Goal: Navigation & Orientation: Find specific page/section

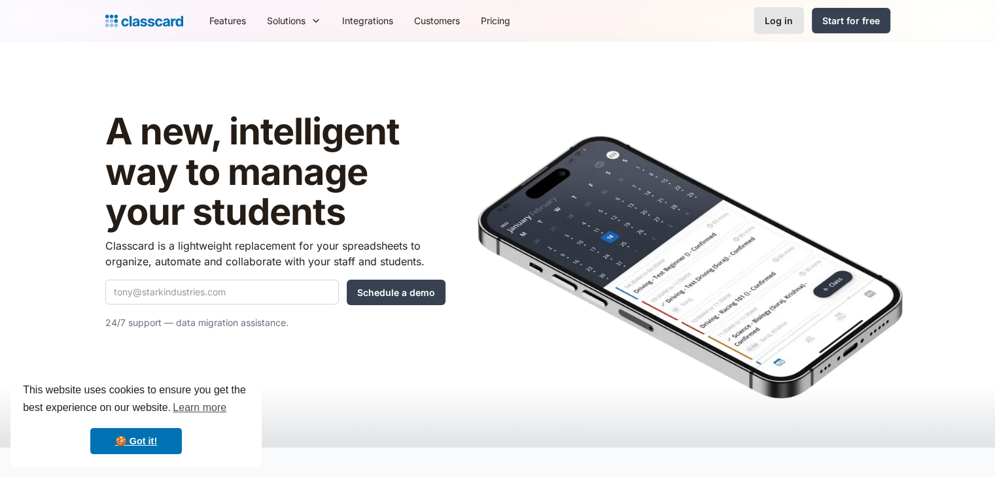
click at [781, 26] on div "Log in" at bounding box center [778, 21] width 28 height 14
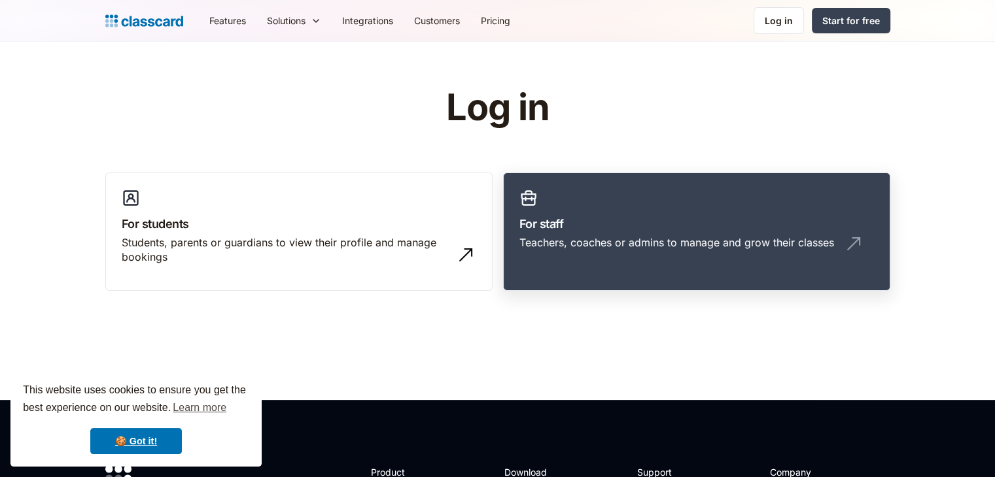
click at [520, 224] on h3 "For staff" at bounding box center [696, 224] width 354 height 18
